Goal: Transaction & Acquisition: Download file/media

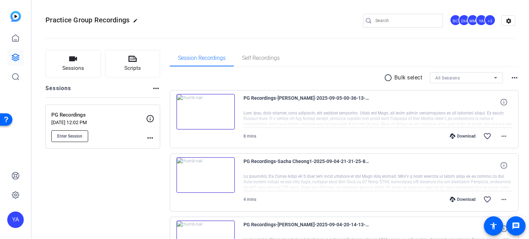
click at [73, 138] on span "Enter Session" at bounding box center [69, 137] width 25 height 6
click at [72, 136] on span "Enter Session" at bounding box center [69, 137] width 25 height 6
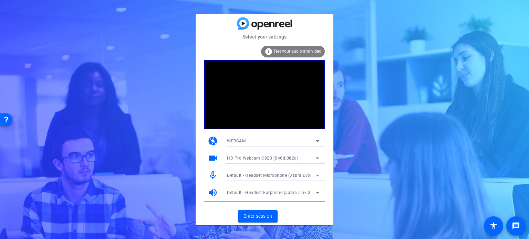
click at [318, 158] on icon at bounding box center [317, 159] width 3 height 2
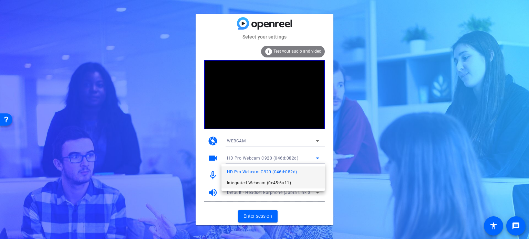
click at [0, 0] on span "Integrated Webcam (0c45:6a11)" at bounding box center [0, 0] width 0 height 0
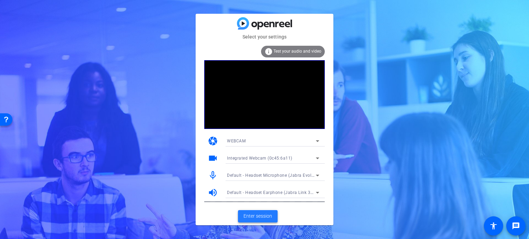
click at [268, 219] on span "Enter session" at bounding box center [258, 216] width 29 height 7
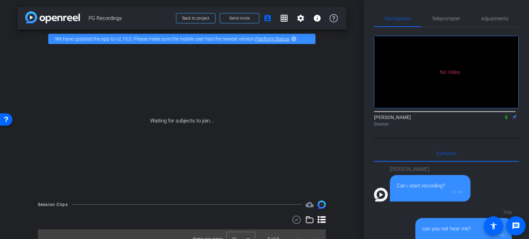
scroll to position [463, 0]
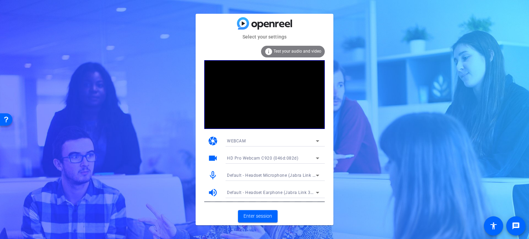
click at [317, 142] on icon at bounding box center [318, 141] width 8 height 8
click at [286, 142] on div at bounding box center [264, 119] width 529 height 239
click at [315, 158] on icon at bounding box center [318, 158] width 8 height 8
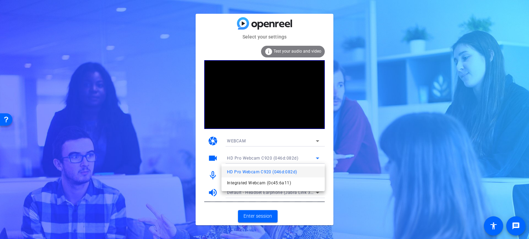
click at [21, 114] on span "Integrated Webcam (0c45:6a11)" at bounding box center [15, 110] width 13 height 7
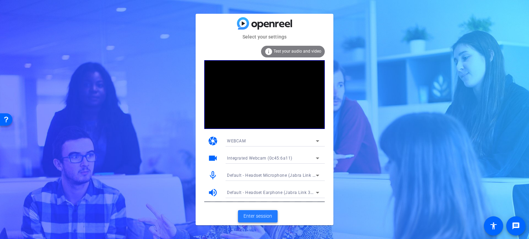
click at [263, 218] on span "Enter session" at bounding box center [258, 216] width 29 height 7
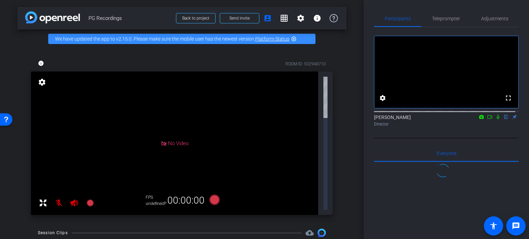
scroll to position [463, 0]
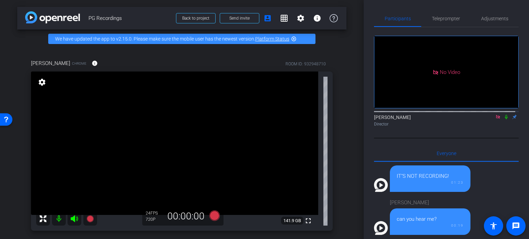
click at [336, 152] on div "Cecilia Ehresman Chrome info ROOM ID: 932948710 fullscreen settings 141.9 GB 24…" at bounding box center [181, 143] width 329 height 190
click at [336, 151] on div "Cecilia Ehresman Chrome info ROOM ID: 932948710 fullscreen settings 141.9 GB 24…" at bounding box center [181, 143] width 329 height 190
click at [501, 19] on span "Adjustments" at bounding box center [494, 18] width 27 height 5
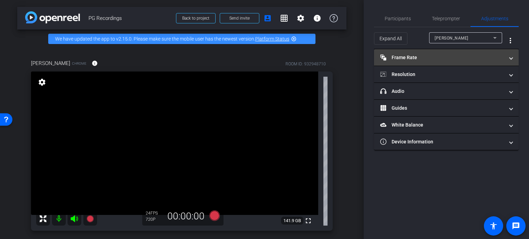
click at [423, 55] on mat-panel-title "Frame Rate Frame Rate" at bounding box center [442, 57] width 124 height 7
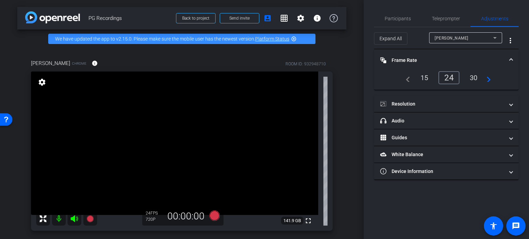
click at [473, 80] on div "30" at bounding box center [474, 78] width 18 height 12
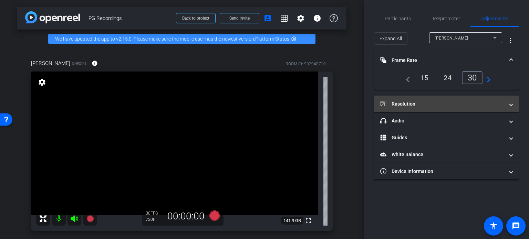
click at [511, 103] on span at bounding box center [511, 104] width 3 height 7
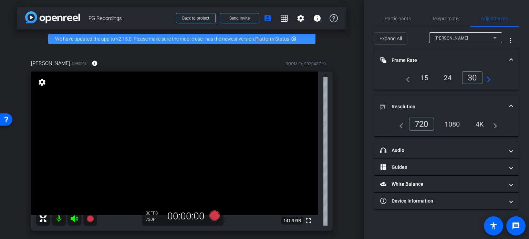
click at [456, 124] on div "1080" at bounding box center [453, 125] width 26 height 12
click at [340, 58] on div "Cecilia Ehresman Chrome info ROOM ID: 932948710 fullscreen settings 141.9 GB 30…" at bounding box center [181, 143] width 329 height 190
click at [337, 154] on div "Cecilia Ehresman Chrome info ROOM ID: 932948710 fullscreen settings 141.9 GB 30…" at bounding box center [181, 143] width 329 height 190
click at [336, 154] on div "Cecilia Ehresman Chrome info ROOM ID: 932948710 fullscreen settings 141.9 GB 30…" at bounding box center [181, 143] width 329 height 190
click at [335, 150] on div "Cecilia Ehresman Chrome info ROOM ID: 932948710 fullscreen settings 141.9 GB 30…" at bounding box center [181, 143] width 329 height 190
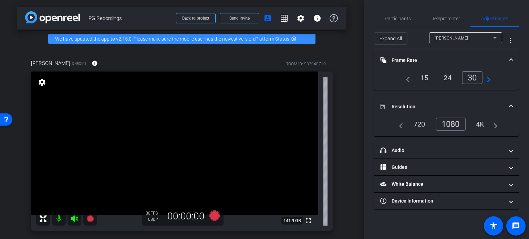
click at [350, 111] on div "arrow_back PG Recordings Back to project Send invite account_box grid_on settin…" at bounding box center [182, 119] width 364 height 239
click at [392, 16] on span "Participants" at bounding box center [398, 18] width 26 height 5
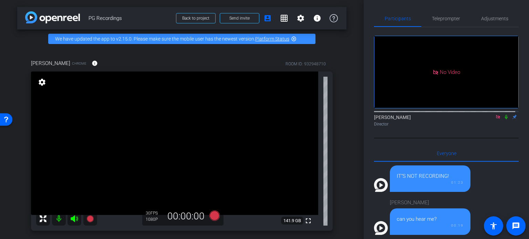
click at [343, 155] on div "Cecilia Ehresman Chrome info ROOM ID: 932948710 fullscreen settings 141.9 GB 30…" at bounding box center [181, 143] width 329 height 190
click at [343, 155] on div "arrow_back PG Recordings Back to project Send invite account_box grid_on settin…" at bounding box center [182, 119] width 364 height 239
click at [334, 123] on div "Cecilia Ehresman Chrome info ROOM ID: 932948710 fullscreen settings 141.9 GB 30…" at bounding box center [181, 143] width 329 height 190
click at [339, 126] on div "Cecilia Ehresman Chrome info ROOM ID: 932948710 fullscreen settings 141.9 GB 30…" at bounding box center [181, 143] width 329 height 190
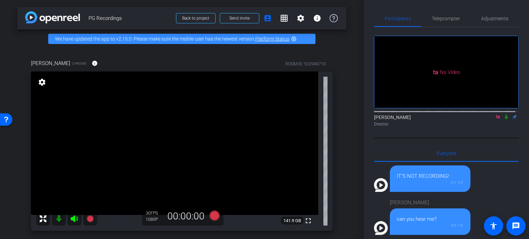
click at [344, 129] on div "arrow_back PG Recordings Back to project Send invite account_box grid_on settin…" at bounding box center [182, 119] width 364 height 239
click at [333, 175] on div "Cecilia Ehresman Chrome info ROOM ID: 932948710 fullscreen settings 141.9 GB 30…" at bounding box center [181, 143] width 329 height 190
click at [338, 182] on div "Cecilia Ehresman Chrome info ROOM ID: 932948710 fullscreen settings 141.9 GB 30…" at bounding box center [181, 143] width 329 height 190
click at [345, 129] on div "arrow_back PG Recordings Back to project Send invite account_box grid_on settin…" at bounding box center [182, 119] width 364 height 239
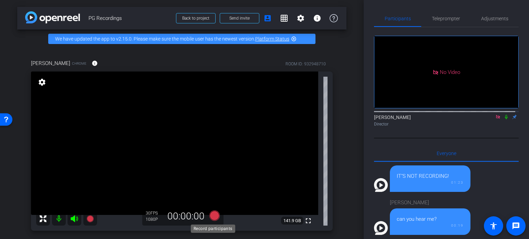
click at [213, 216] on icon at bounding box center [214, 216] width 10 height 10
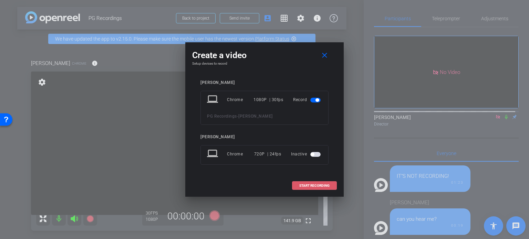
click at [311, 185] on span "START RECORDING" at bounding box center [314, 185] width 30 height 3
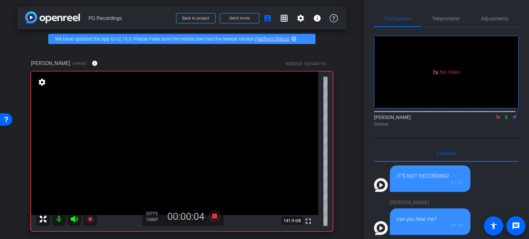
click at [504, 115] on icon at bounding box center [507, 117] width 6 height 5
click at [505, 115] on icon at bounding box center [507, 117] width 4 height 4
click at [344, 172] on div "arrow_back PG Recordings Back to project Send invite account_box grid_on settin…" at bounding box center [182, 119] width 364 height 239
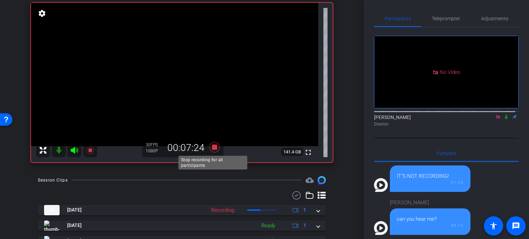
click at [212, 146] on icon at bounding box center [214, 147] width 10 height 10
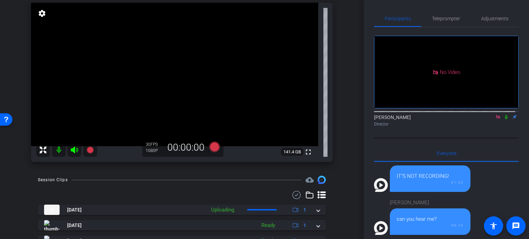
click at [347, 129] on div "arrow_back PG Recordings Back to project Send invite account_box grid_on settin…" at bounding box center [182, 50] width 364 height 239
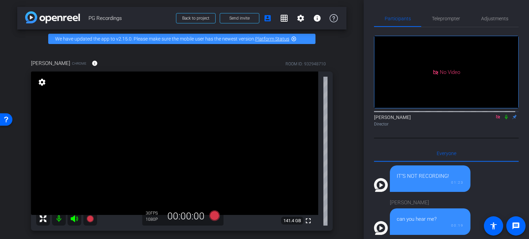
scroll to position [34, 0]
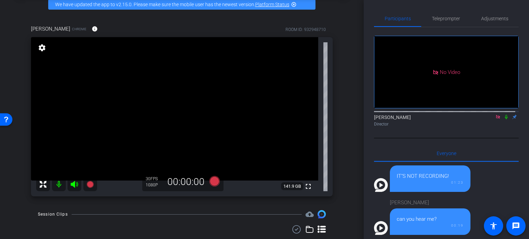
click at [343, 156] on div "arrow_back PG Recordings Back to project Send invite account_box grid_on settin…" at bounding box center [182, 85] width 364 height 239
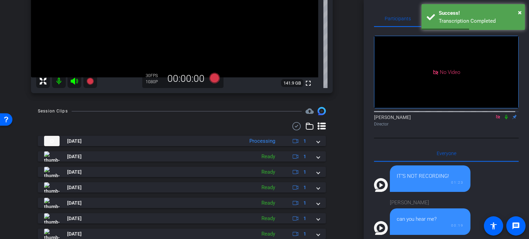
scroll to position [103, 0]
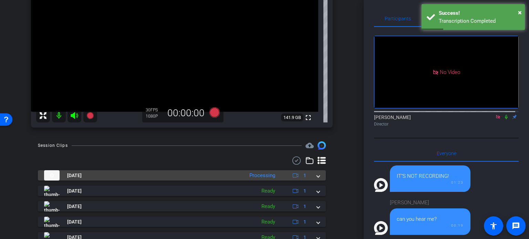
click at [317, 177] on mat-expansion-panel-header "Sep 5, 2025 Processing 1" at bounding box center [182, 176] width 288 height 10
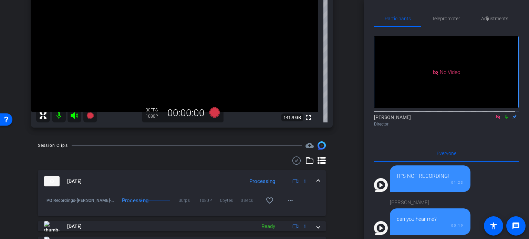
click at [314, 177] on mat-expansion-panel-header "Sep 5, 2025 Processing 1" at bounding box center [182, 182] width 288 height 22
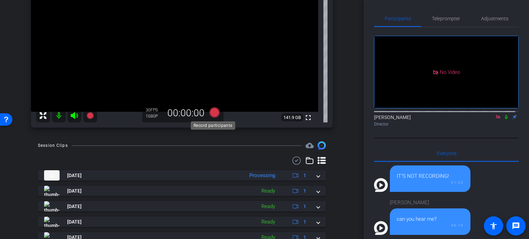
click at [212, 111] on icon at bounding box center [214, 113] width 10 height 10
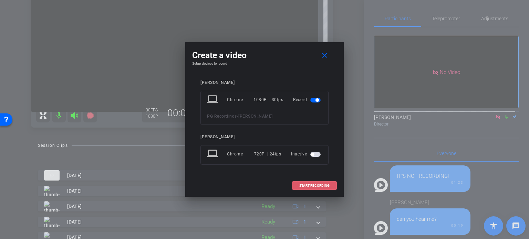
click at [326, 185] on span "START RECORDING" at bounding box center [314, 185] width 30 height 3
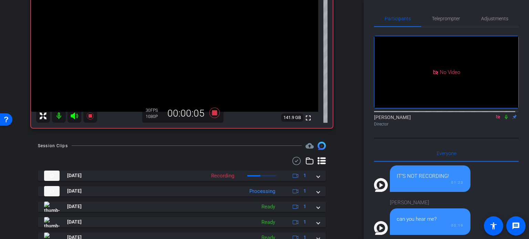
click at [504, 115] on icon at bounding box center [507, 117] width 6 height 5
click at [479, 121] on div "No Video York, Ashley Director Everyone 0 sarah goldberg Can i start recroding?…" at bounding box center [446, 200] width 145 height 346
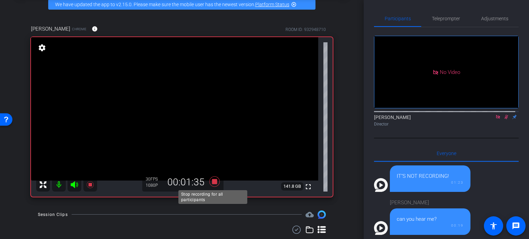
click at [213, 180] on icon at bounding box center [214, 182] width 10 height 10
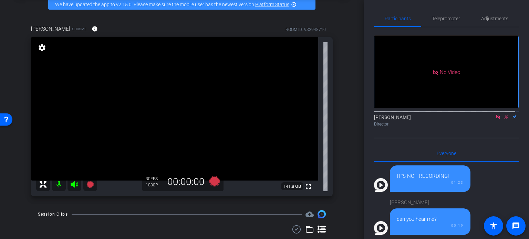
click at [505, 115] on icon at bounding box center [507, 117] width 4 height 4
click at [348, 133] on div "arrow_back PG Recordings Back to project Send invite account_box grid_on settin…" at bounding box center [182, 85] width 364 height 239
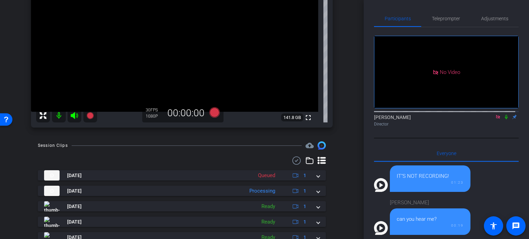
scroll to position [138, 0]
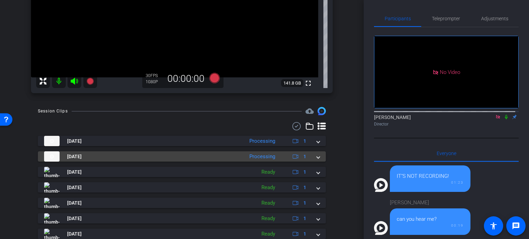
click at [317, 157] on span at bounding box center [318, 156] width 3 height 7
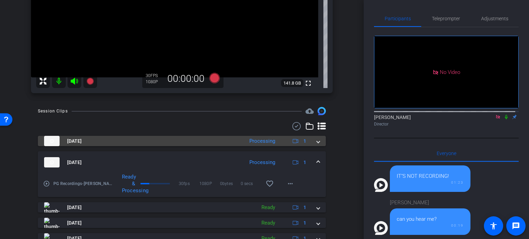
click at [317, 140] on mat-expansion-panel-header "Sep 5, 2025 Processing 1" at bounding box center [182, 141] width 288 height 10
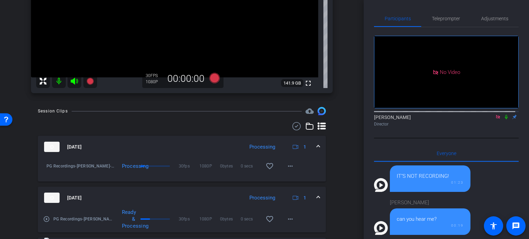
click at [166, 130] on div at bounding box center [182, 126] width 288 height 8
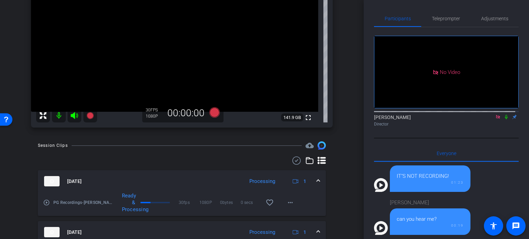
scroll to position [69, 0]
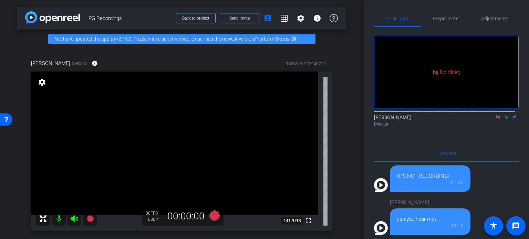
scroll to position [34, 0]
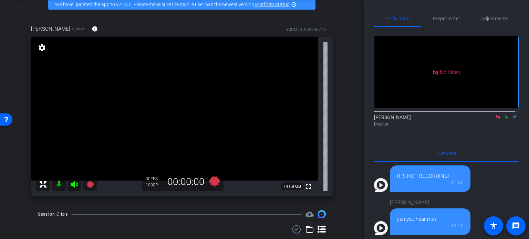
click at [344, 180] on div "arrow_back PG Recordings Back to project Send invite account_box grid_on settin…" at bounding box center [182, 85] width 364 height 239
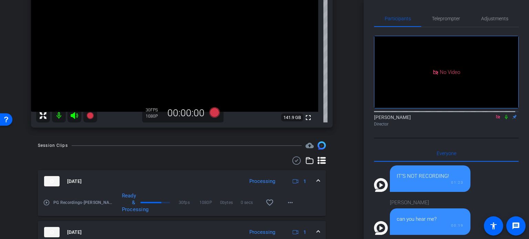
scroll to position [69, 0]
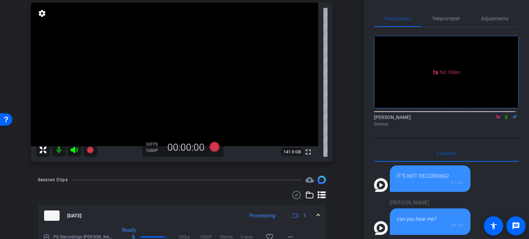
click at [347, 181] on div "arrow_back PG Recordings Back to project Send invite account_box grid_on settin…" at bounding box center [182, 119] width 364 height 239
click at [346, 181] on div "arrow_back PG Recordings Back to project Send invite account_box grid_on settin…" at bounding box center [182, 119] width 364 height 239
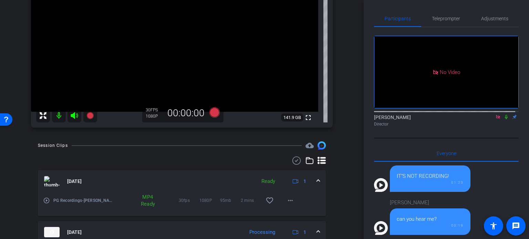
click at [354, 180] on div "arrow_back PG Recordings Back to project Send invite account_box grid_on settin…" at bounding box center [182, 119] width 364 height 239
click at [348, 186] on div "arrow_back PG Recordings Back to project Send invite account_box grid_on settin…" at bounding box center [182, 119] width 364 height 239
click at [226, 159] on div at bounding box center [182, 161] width 288 height 8
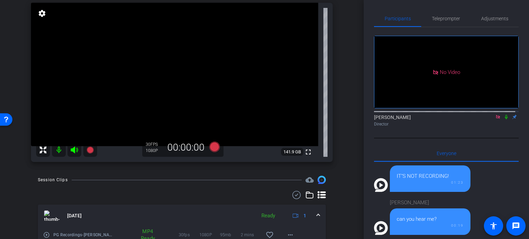
click at [342, 160] on div "Cecilia Ehresman Chrome info ROOM ID: 932948710 fullscreen settings 141.9 GB 30…" at bounding box center [181, 74] width 329 height 190
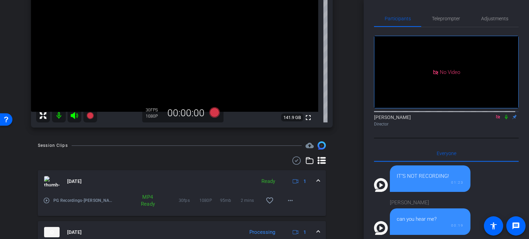
scroll to position [138, 0]
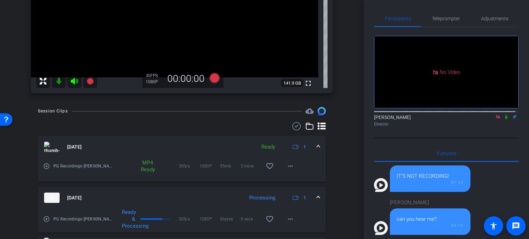
click at [344, 166] on div "arrow_back PG Recordings Back to project Send invite account_box grid_on settin…" at bounding box center [182, 119] width 364 height 239
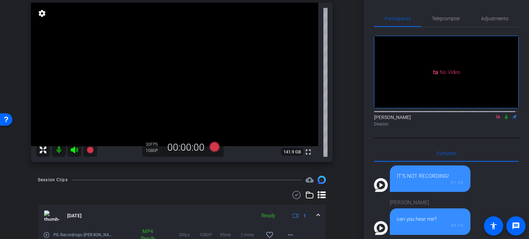
scroll to position [34, 0]
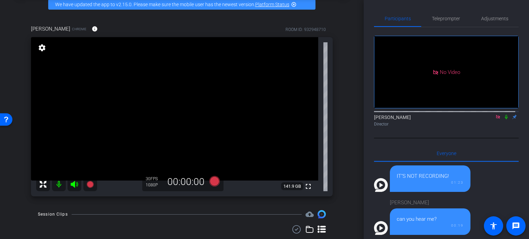
click at [338, 138] on div "Cecilia Ehresman Chrome info ROOM ID: 932948710 fullscreen settings 141.9 GB 30…" at bounding box center [181, 109] width 329 height 190
click at [349, 128] on div "arrow_back PG Recordings Back to project Send invite account_box grid_on settin…" at bounding box center [182, 85] width 364 height 239
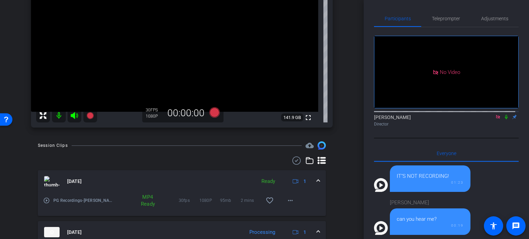
scroll to position [69, 0]
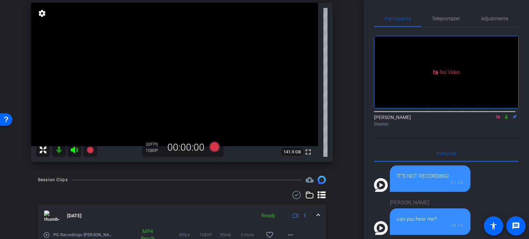
click at [341, 132] on div "Cecilia Ehresman Chrome info ROOM ID: 932948710 fullscreen settings 141.9 GB 30…" at bounding box center [181, 74] width 329 height 190
click at [342, 131] on div "Cecilia Ehresman Chrome info ROOM ID: 932948710 fullscreen settings 141.9 GB 30…" at bounding box center [181, 74] width 329 height 190
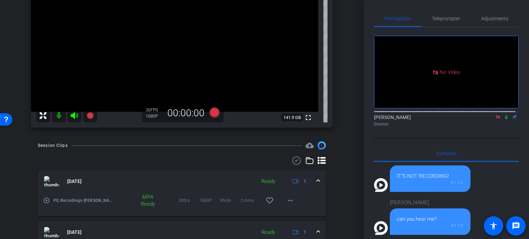
scroll to position [69, 0]
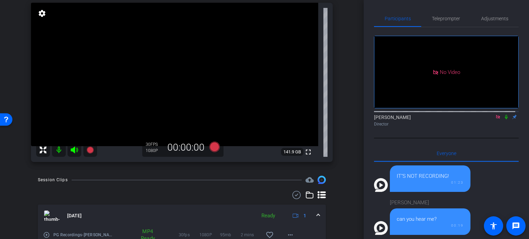
click at [342, 131] on div "Cecilia Ehresman Chrome info ROOM ID: 932948710 fullscreen settings 141.9 GB 30…" at bounding box center [181, 74] width 329 height 190
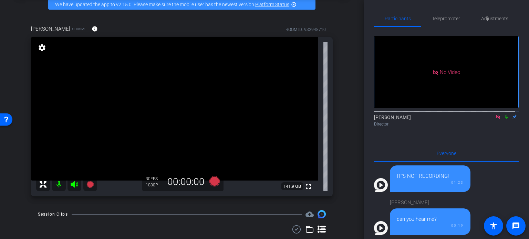
scroll to position [0, 0]
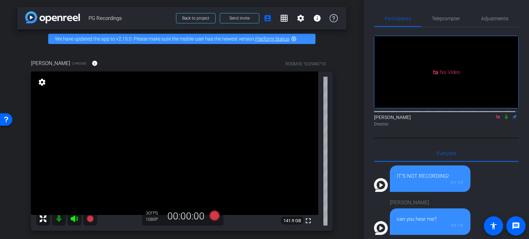
click at [346, 136] on div "arrow_back PG Recordings Back to project Send invite account_box grid_on settin…" at bounding box center [182, 119] width 364 height 239
click at [340, 140] on div "Cecilia Ehresman Chrome info ROOM ID: 932948710 fullscreen settings 141.9 GB 30…" at bounding box center [181, 143] width 329 height 190
click at [334, 164] on div "Cecilia Ehresman Chrome info ROOM ID: 932948710 fullscreen settings 141.9 GB 30…" at bounding box center [181, 143] width 329 height 190
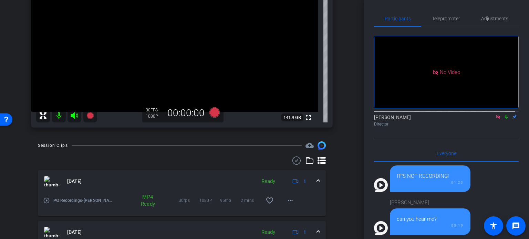
scroll to position [138, 0]
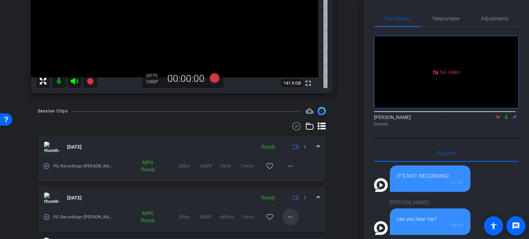
click at [286, 216] on mat-icon "more_horiz" at bounding box center [290, 217] width 8 height 8
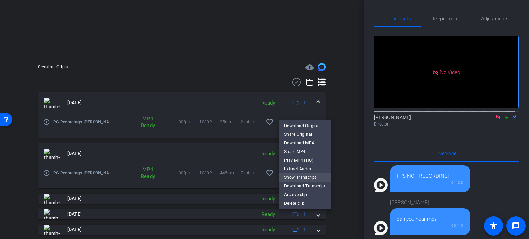
scroll to position [93, 0]
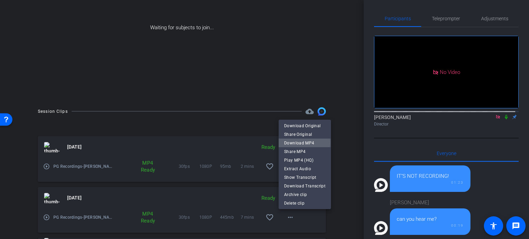
click at [298, 143] on span "Download MP4" at bounding box center [304, 143] width 41 height 8
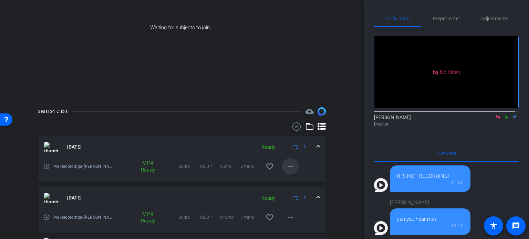
click at [286, 167] on mat-icon "more_horiz" at bounding box center [290, 167] width 8 height 8
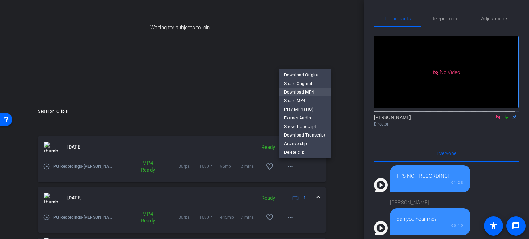
click at [297, 91] on span "Download MP4" at bounding box center [304, 92] width 41 height 8
